Goal: Find specific page/section: Find specific page/section

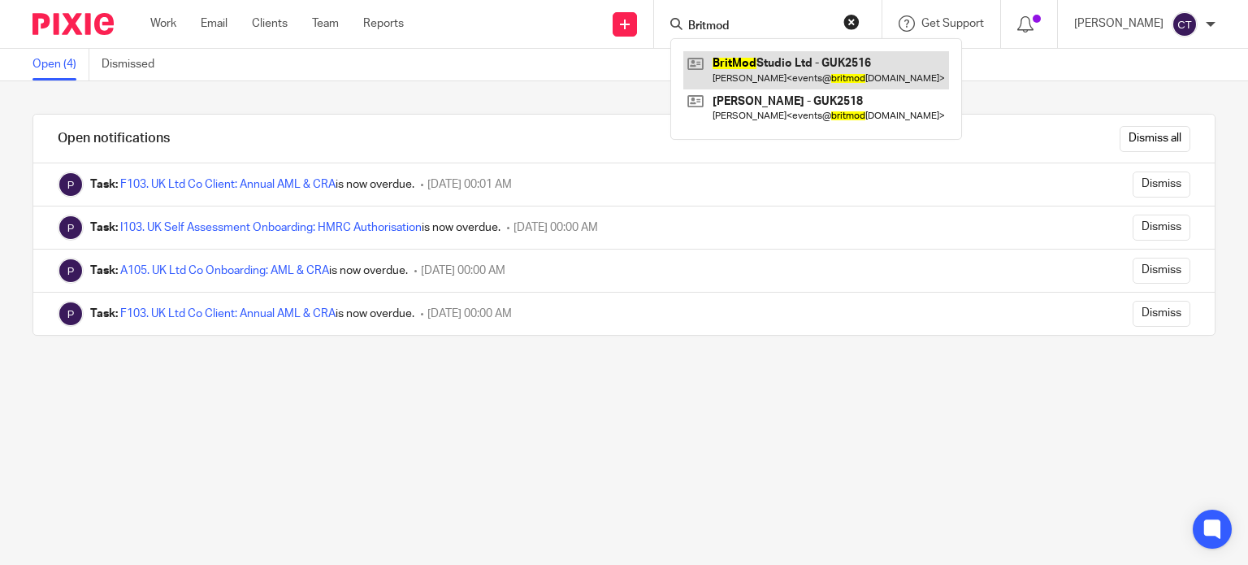
type input "Britmod"
click at [777, 70] on link at bounding box center [816, 69] width 266 height 37
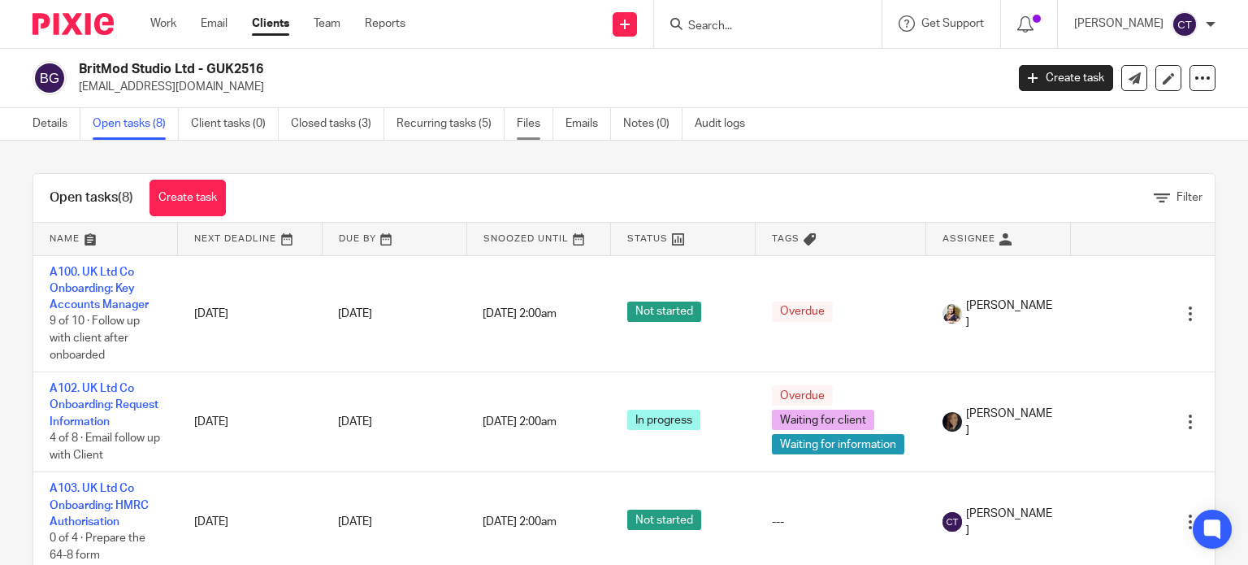
click at [523, 125] on link "Files" at bounding box center [535, 124] width 37 height 32
